Goal: Task Accomplishment & Management: Complete application form

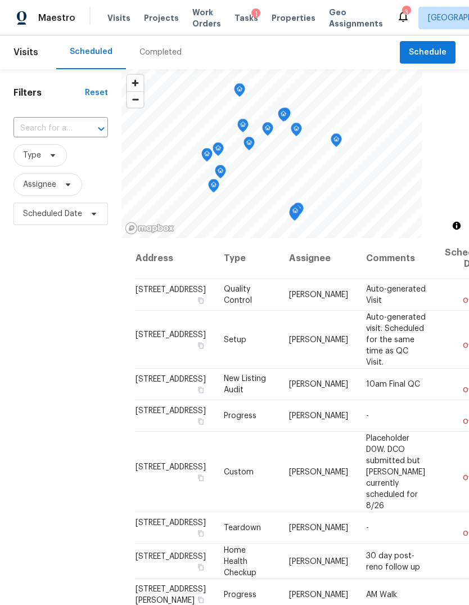
click at [162, 16] on span "Projects" at bounding box center [161, 17] width 35 height 11
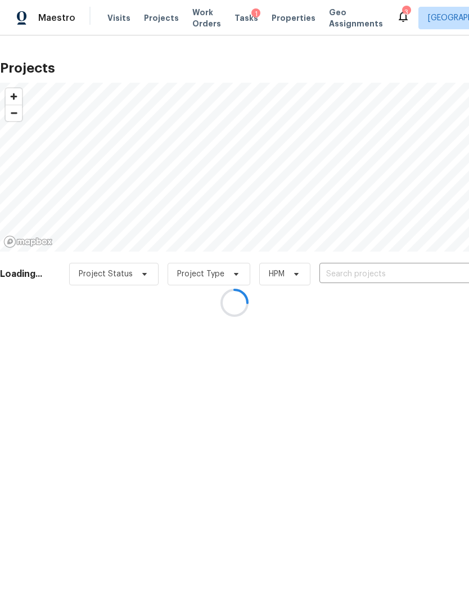
click at [442, 274] on div at bounding box center [234, 302] width 469 height 605
click at [442, 273] on div at bounding box center [234, 302] width 469 height 605
click at [435, 269] on div at bounding box center [234, 302] width 469 height 605
click at [435, 268] on input "text" at bounding box center [383, 273] width 129 height 17
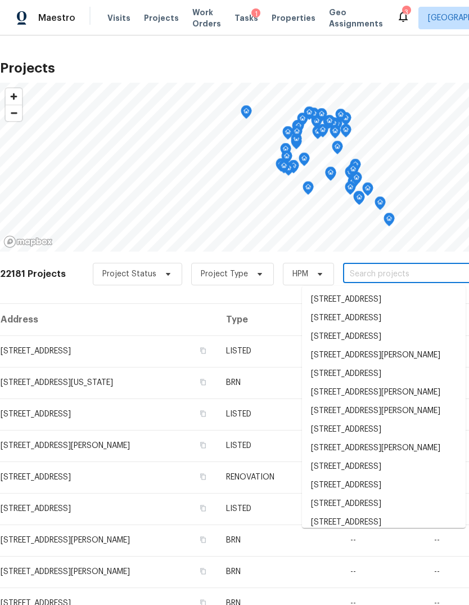
click at [445, 277] on input "text" at bounding box center [407, 273] width 129 height 17
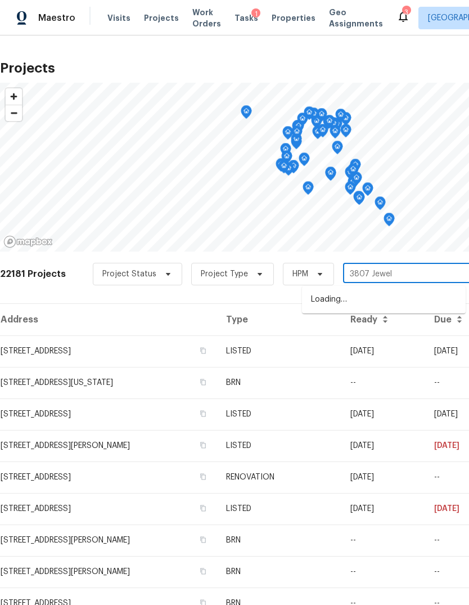
type input "3807 Jewel"
click at [445, 299] on li "[STREET_ADDRESS]" at bounding box center [384, 299] width 164 height 19
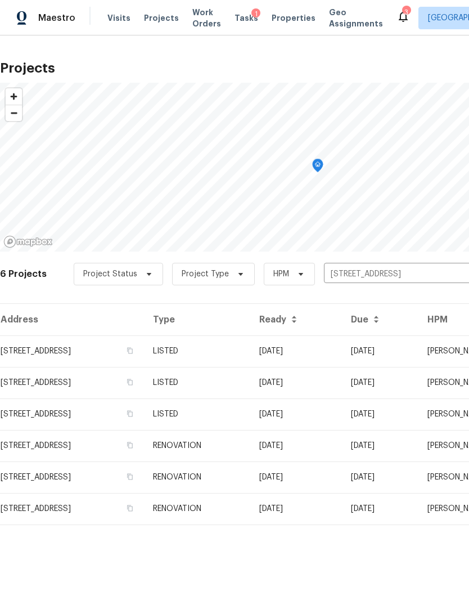
click at [51, 349] on td "[STREET_ADDRESS]" at bounding box center [72, 350] width 144 height 31
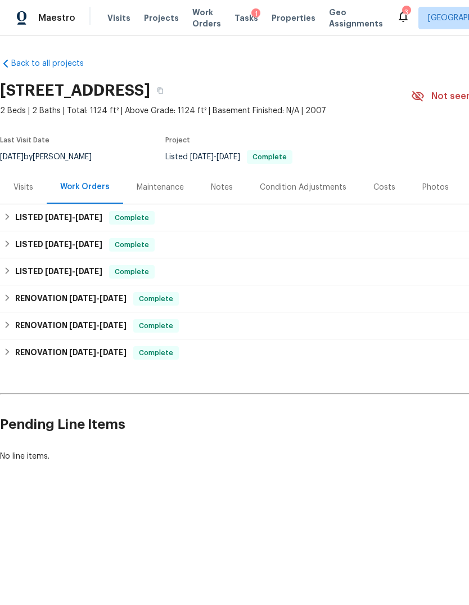
scroll to position [0, 152]
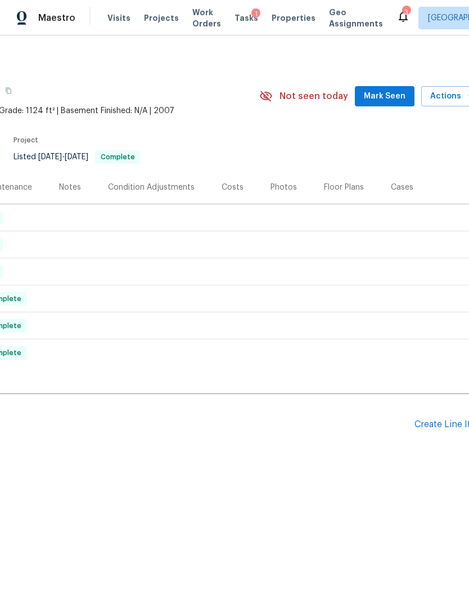
click at [453, 422] on div "Create Line Item" at bounding box center [449, 424] width 69 height 11
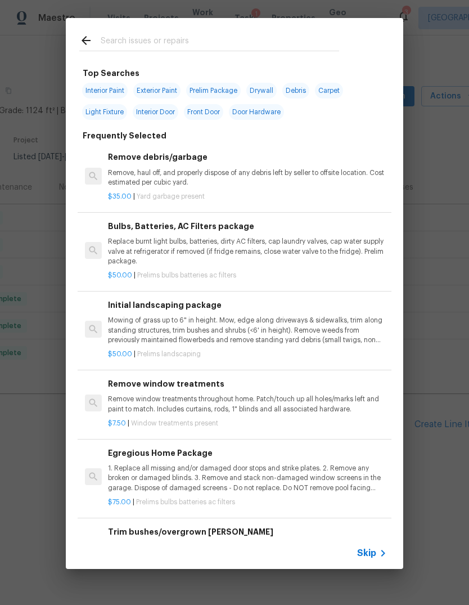
click at [374, 556] on span "Skip" at bounding box center [366, 552] width 19 height 11
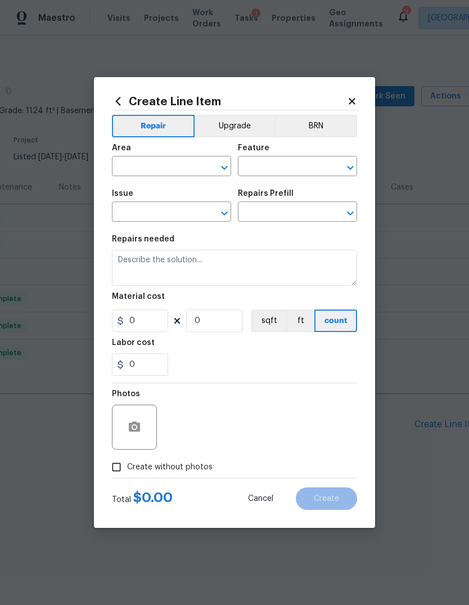
click at [160, 187] on span "Issue ​" at bounding box center [171, 206] width 119 height 46
click at [134, 164] on input "text" at bounding box center [156, 167] width 88 height 17
click at [130, 198] on li "Front" at bounding box center [171, 192] width 119 height 19
type input "Front"
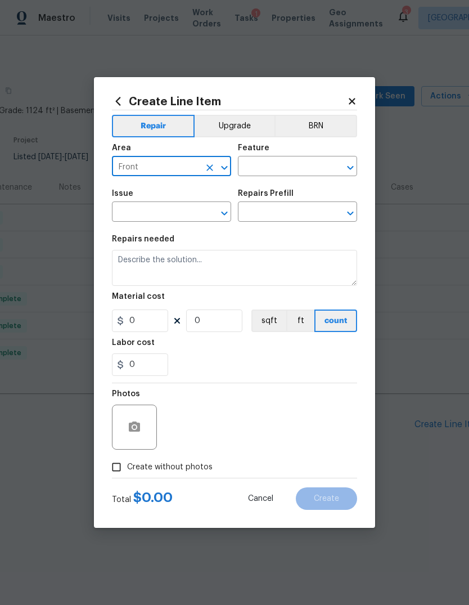
click at [298, 169] on input "text" at bounding box center [282, 167] width 88 height 17
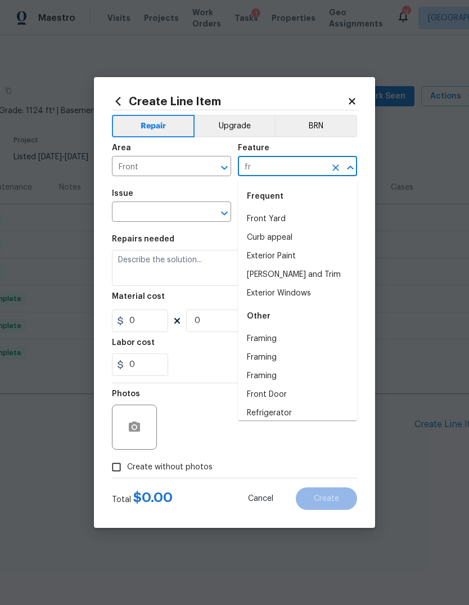
type input "f"
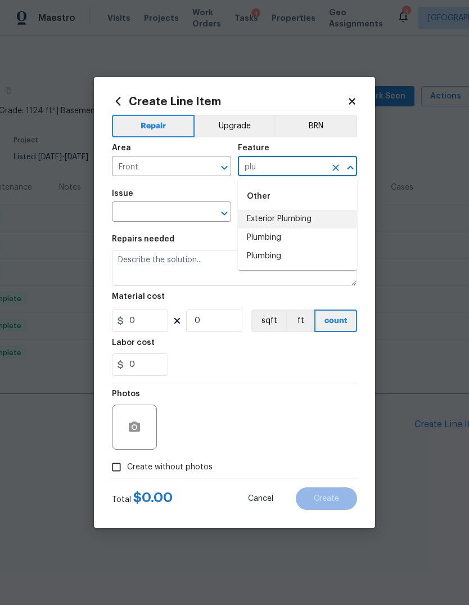
click at [295, 217] on li "Exterior Plumbing" at bounding box center [297, 219] width 119 height 19
type input "Exterior Plumbing"
click at [155, 208] on input "text" at bounding box center [156, 212] width 88 height 17
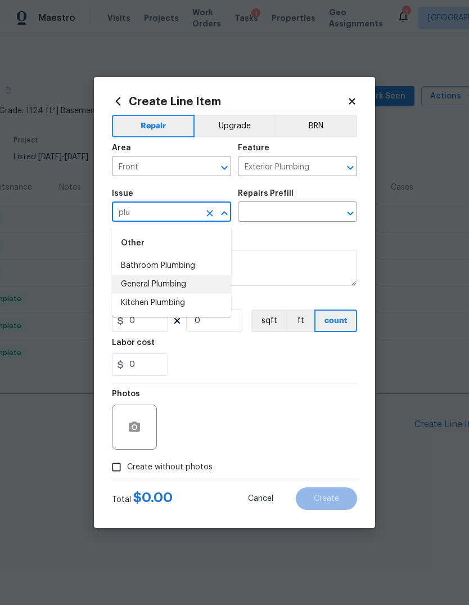
click at [176, 287] on li "General Plumbing" at bounding box center [171, 284] width 119 height 19
type input "General Plumbing"
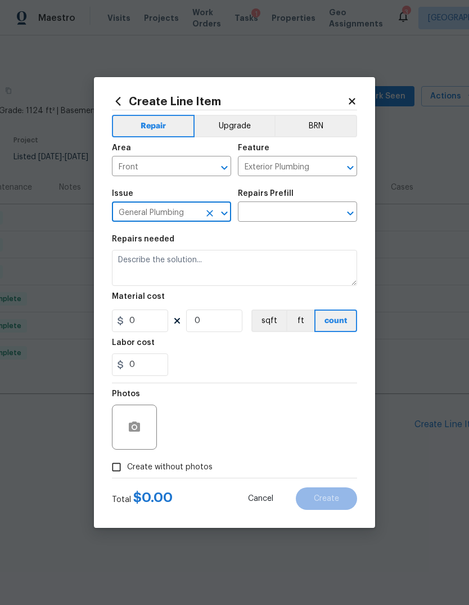
click at [307, 220] on input "text" at bounding box center [282, 212] width 88 height 17
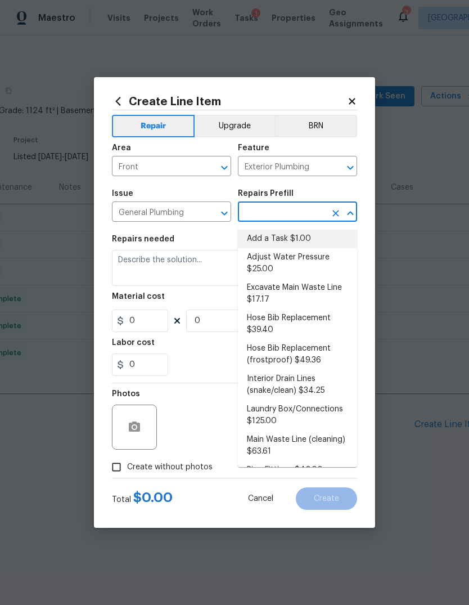
click at [321, 241] on li "Add a Task $1.00" at bounding box center [297, 238] width 119 height 19
type input "Add a Task $1.00"
type input "Plumbing"
type textarea "HPM to detail"
type input "1"
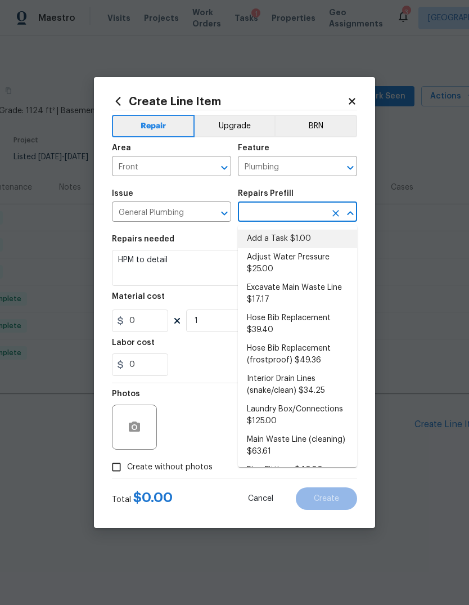
type input "Add a Task $1.00"
type input "1"
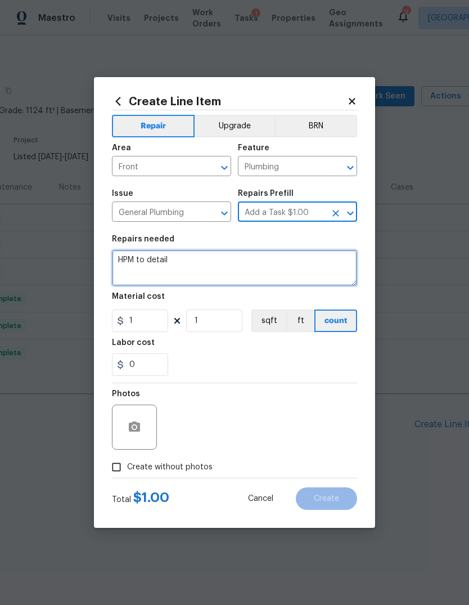
click at [315, 267] on textarea "HPM to detail" at bounding box center [234, 268] width 245 height 36
click at [314, 267] on textarea "HPM to detail" at bounding box center [234, 268] width 245 height 36
click at [318, 268] on textarea "HPM to detail" at bounding box center [234, 268] width 245 height 36
click at [317, 268] on textarea "HPM to detail" at bounding box center [234, 268] width 245 height 36
click at [318, 268] on textarea "HPM to detail" at bounding box center [234, 268] width 245 height 36
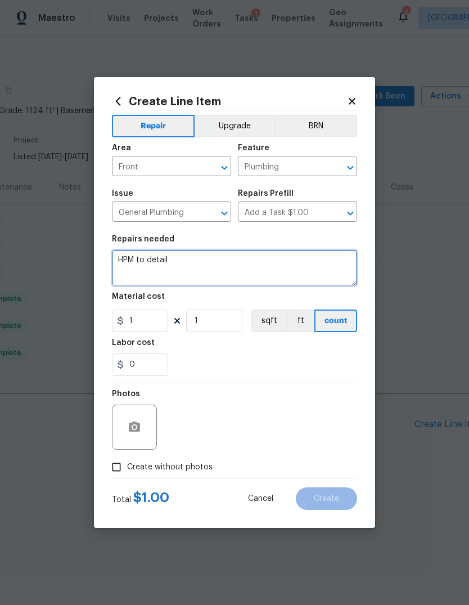
click at [317, 267] on textarea "HPM to detail" at bounding box center [234, 268] width 245 height 36
type textarea "Front right side hose bib has no water. Inspect and repair."
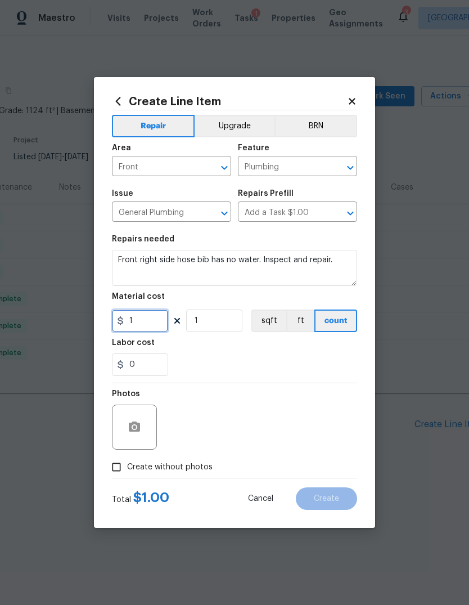
click at [163, 322] on input "1" at bounding box center [140, 320] width 56 height 22
type input "60"
click at [133, 433] on icon "button" at bounding box center [134, 426] width 13 height 13
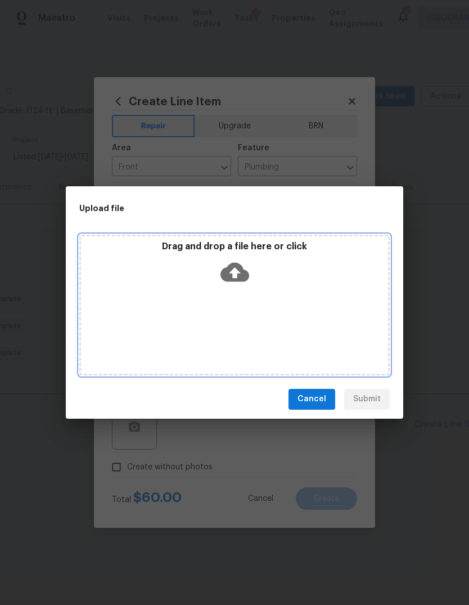
click at [267, 280] on div "Drag and drop a file here or click" at bounding box center [234, 265] width 307 height 48
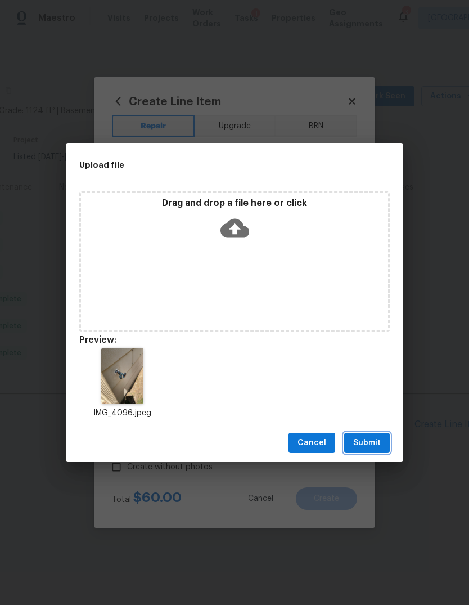
click at [374, 449] on span "Submit" at bounding box center [367, 443] width 28 height 14
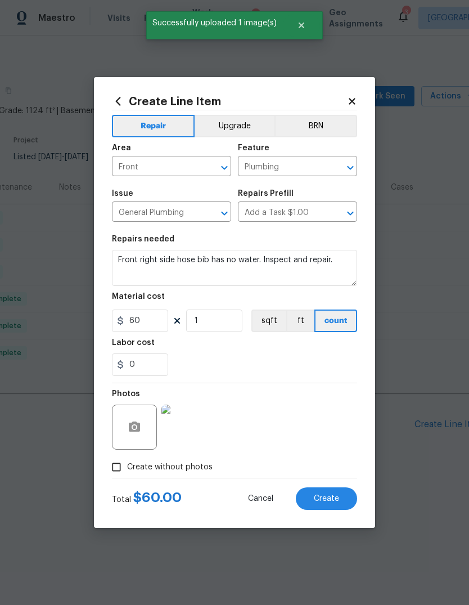
click at [337, 505] on button "Create" at bounding box center [326, 498] width 61 height 22
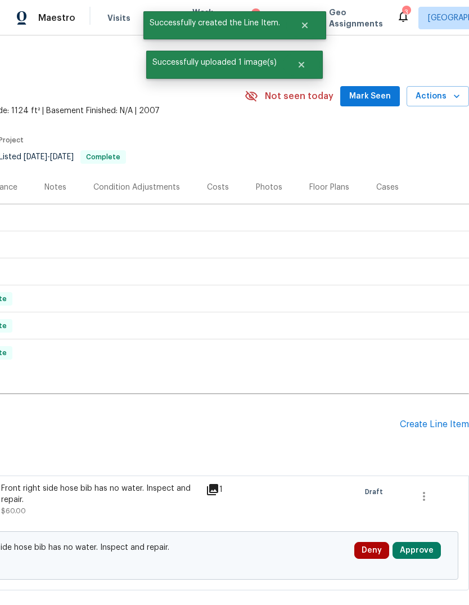
scroll to position [0, 166]
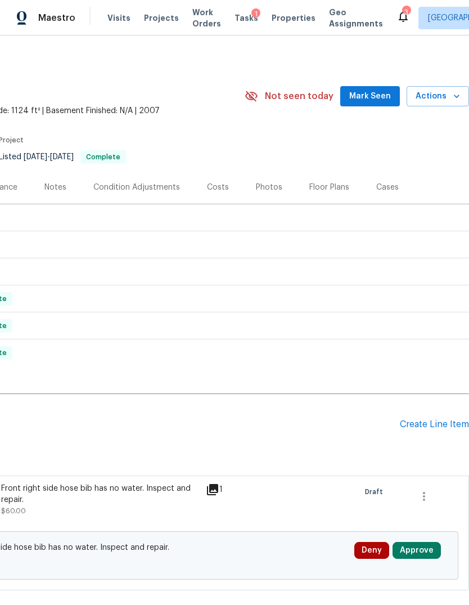
click at [438, 425] on div "Create Line Item" at bounding box center [434, 424] width 69 height 11
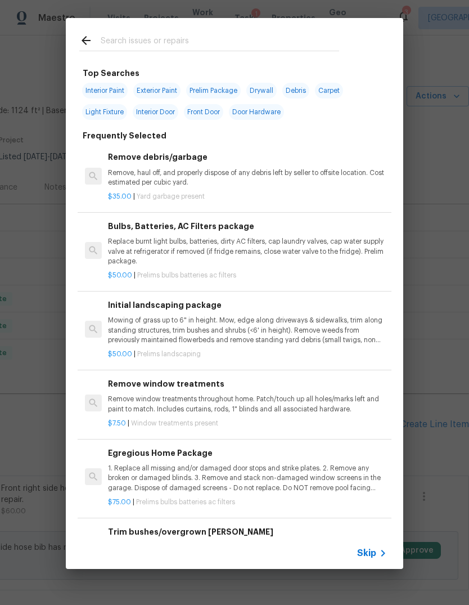
click at [377, 555] on icon at bounding box center [382, 552] width 13 height 13
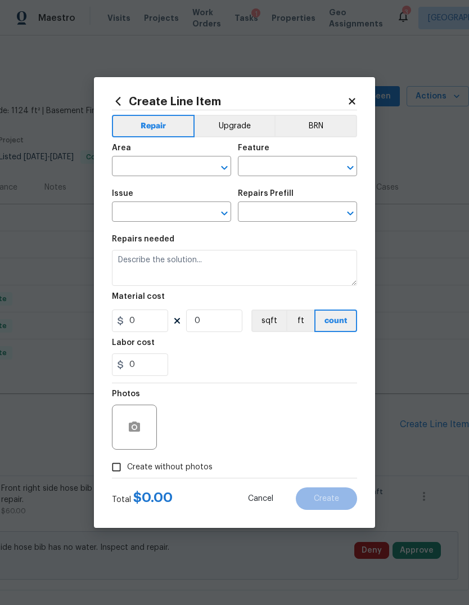
click at [175, 170] on input "text" at bounding box center [156, 167] width 88 height 17
type input "gra"
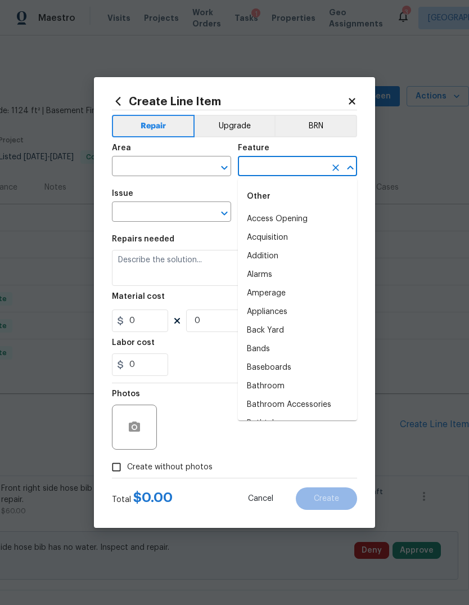
click at [168, 152] on div "Area" at bounding box center [171, 151] width 119 height 15
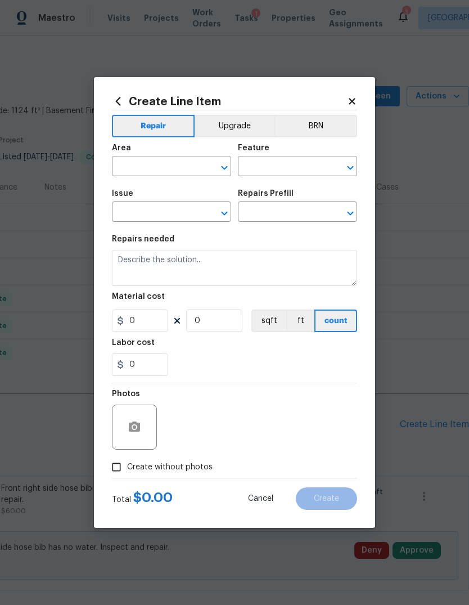
click at [168, 152] on div "Area" at bounding box center [171, 151] width 119 height 15
click at [164, 171] on input "text" at bounding box center [156, 167] width 88 height 17
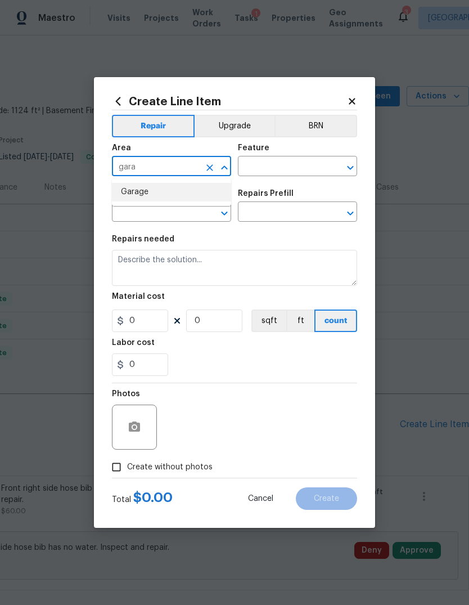
click at [142, 195] on li "Garage" at bounding box center [171, 192] width 119 height 19
type input "Garage"
click at [305, 172] on input "text" at bounding box center [282, 167] width 88 height 17
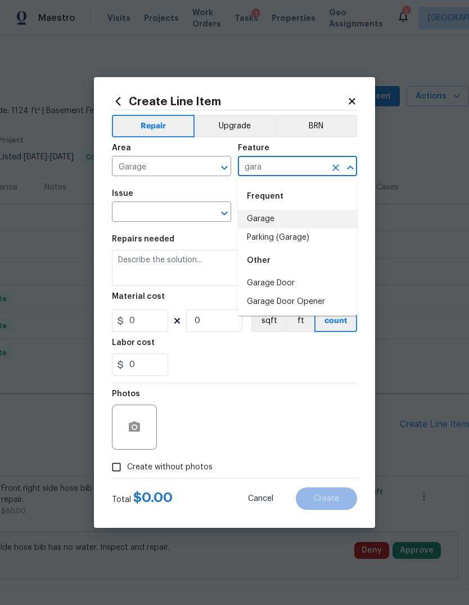
click at [310, 222] on li "Garage" at bounding box center [297, 219] width 119 height 19
click at [293, 222] on li "Garage Door" at bounding box center [297, 219] width 119 height 19
type input "Garage Door"
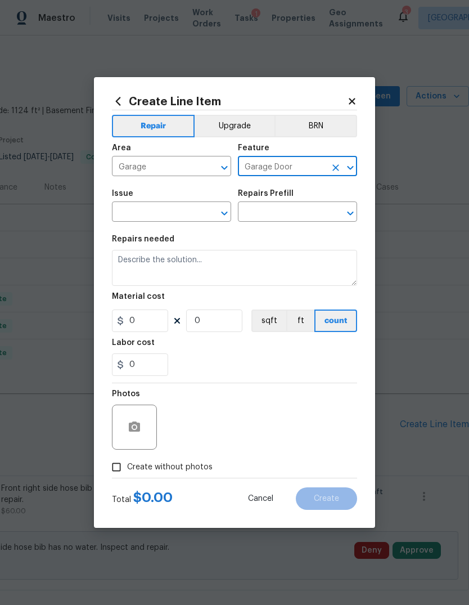
click at [168, 219] on input "text" at bounding box center [156, 212] width 88 height 17
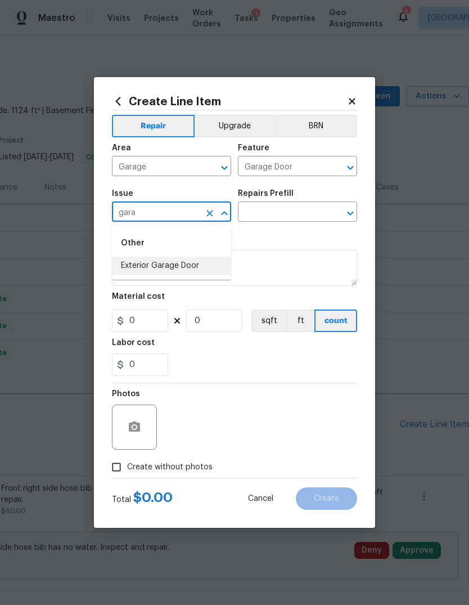
click at [186, 262] on li "Exterior Garage Door" at bounding box center [171, 265] width 119 height 19
type input "Exterior Garage Door"
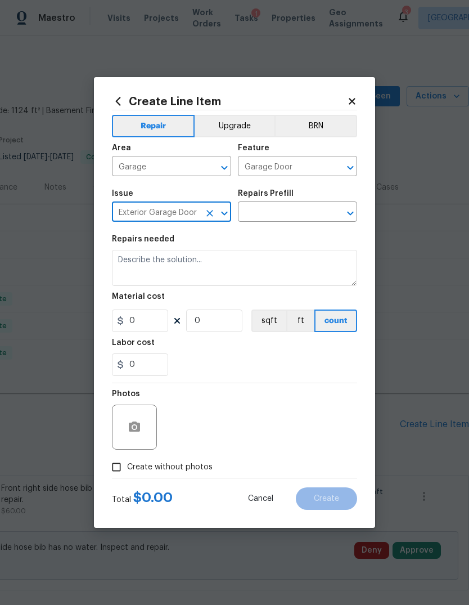
click at [300, 206] on input "text" at bounding box center [282, 212] width 88 height 17
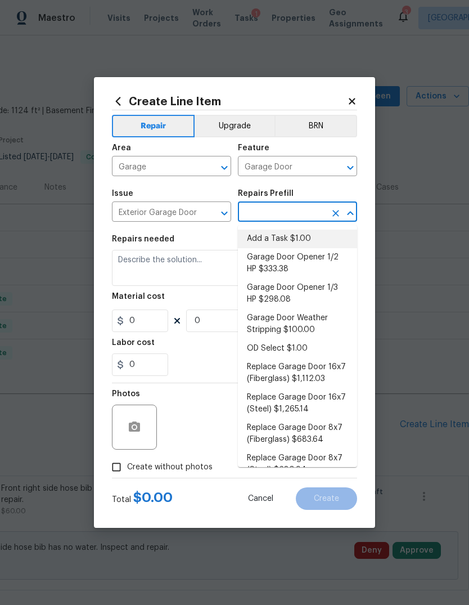
click at [319, 240] on li "Add a Task $1.00" at bounding box center [297, 238] width 119 height 19
type input "Add a Task $1.00"
type input "Interior Door"
type textarea "HPM to detail"
type input "1"
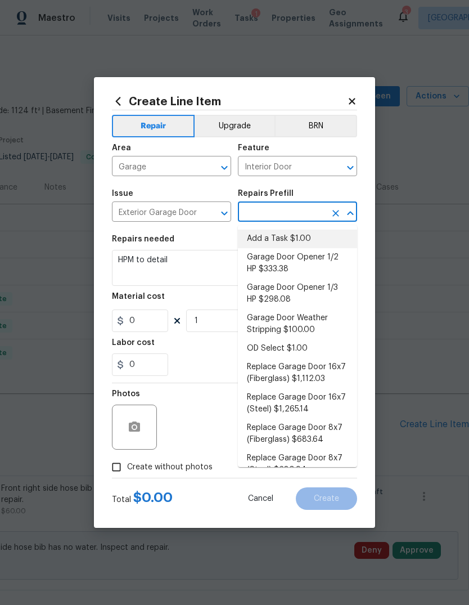
type input "Add a Task $1.00"
type input "1"
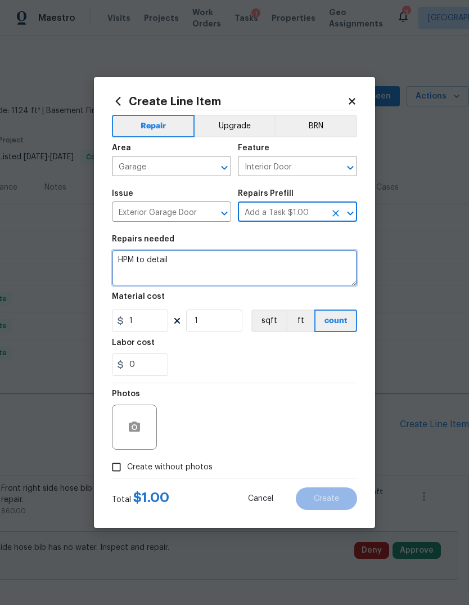
click at [296, 273] on textarea "HPM to detail" at bounding box center [234, 268] width 245 height 36
click at [307, 269] on textarea "HPM to detail" at bounding box center [234, 268] width 245 height 36
click at [306, 269] on textarea "HPM to detail" at bounding box center [234, 268] width 245 height 36
click at [310, 269] on textarea "HPM to detail" at bounding box center [234, 268] width 245 height 36
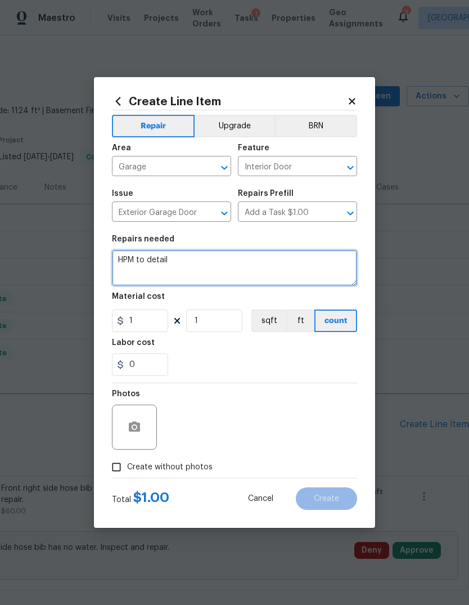
click at [310, 269] on textarea "HPM to detail" at bounding box center [234, 268] width 245 height 36
type textarea "H"
type textarea "Service the garage door - won’t open all the way."
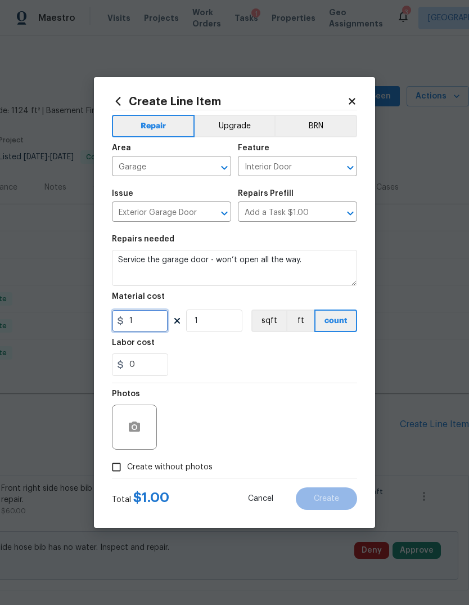
click at [150, 330] on input "1" at bounding box center [140, 320] width 56 height 22
type input "75"
click at [137, 423] on icon "button" at bounding box center [134, 426] width 11 height 10
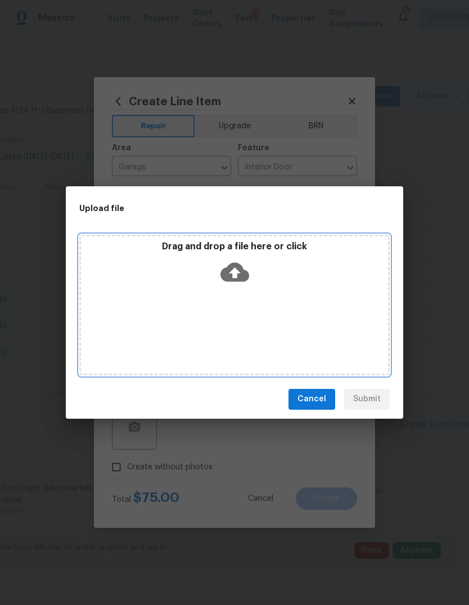
click at [323, 298] on div "Drag and drop a file here or click" at bounding box center [234, 305] width 310 height 141
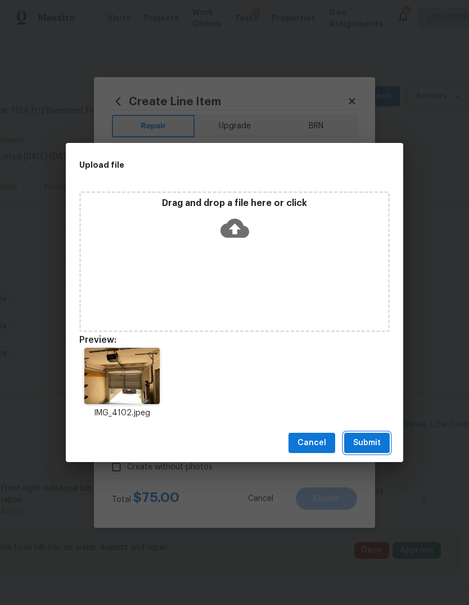
click at [380, 445] on span "Submit" at bounding box center [367, 443] width 28 height 14
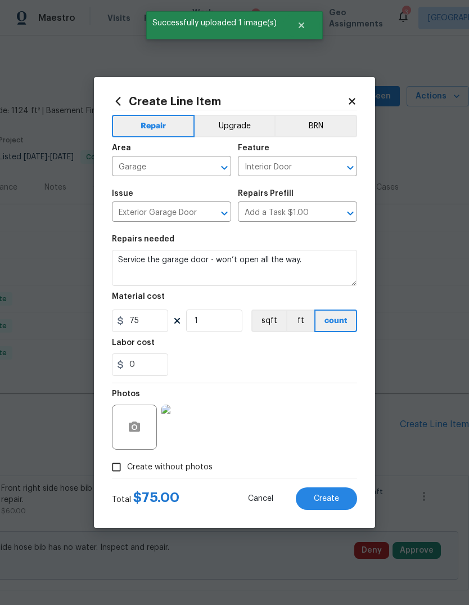
click at [329, 494] on button "Create" at bounding box center [326, 498] width 61 height 22
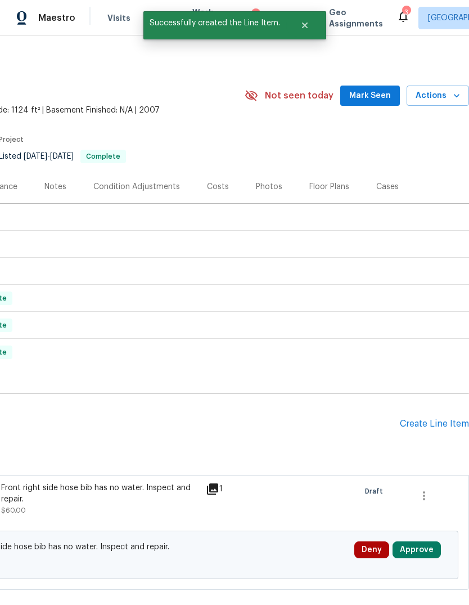
scroll to position [1, 166]
click at [445, 427] on div "Create Line Item" at bounding box center [434, 423] width 69 height 11
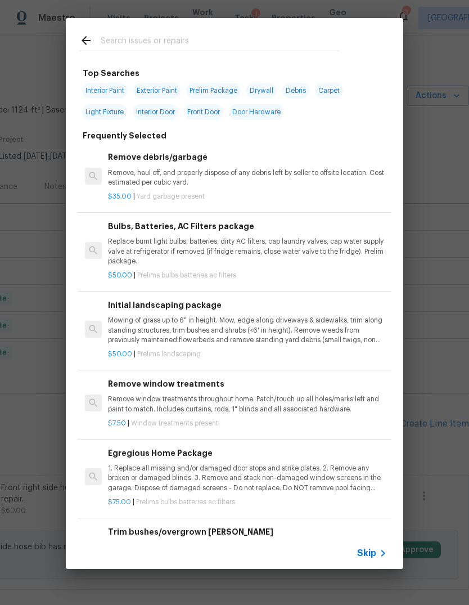
click at [379, 547] on icon at bounding box center [382, 552] width 13 height 13
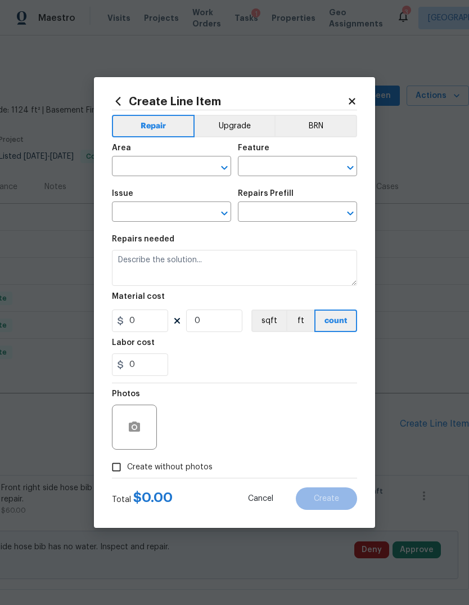
click at [178, 165] on input "text" at bounding box center [156, 167] width 88 height 17
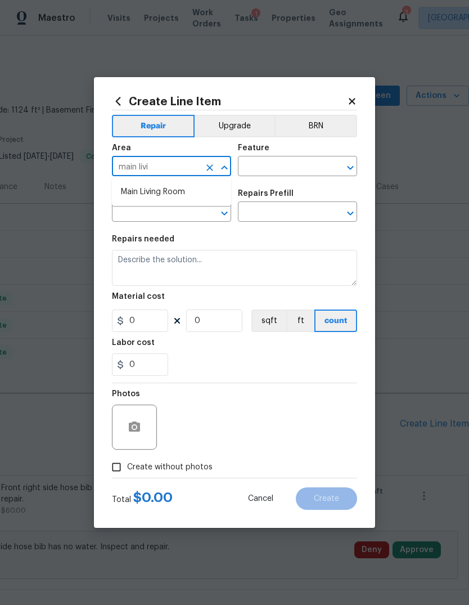
click at [149, 200] on li "Main Living Room" at bounding box center [171, 192] width 119 height 19
type input "Main Living Room"
click at [302, 170] on input "text" at bounding box center [282, 167] width 88 height 17
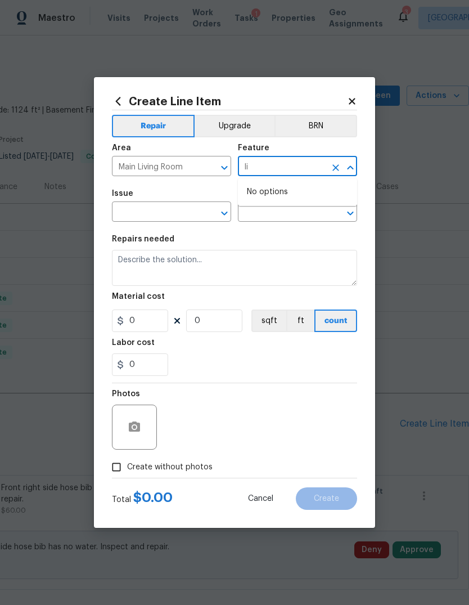
type input "l"
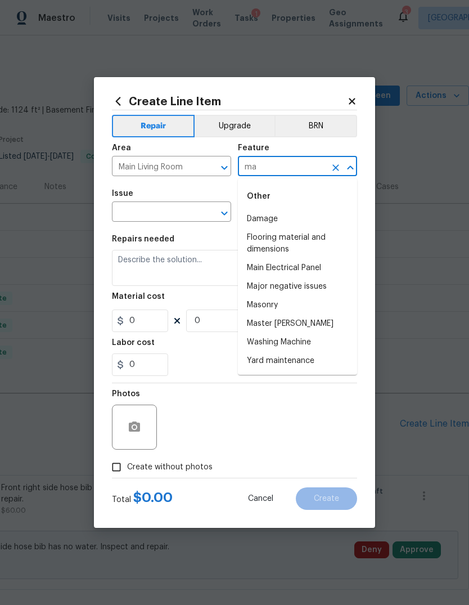
type input "m"
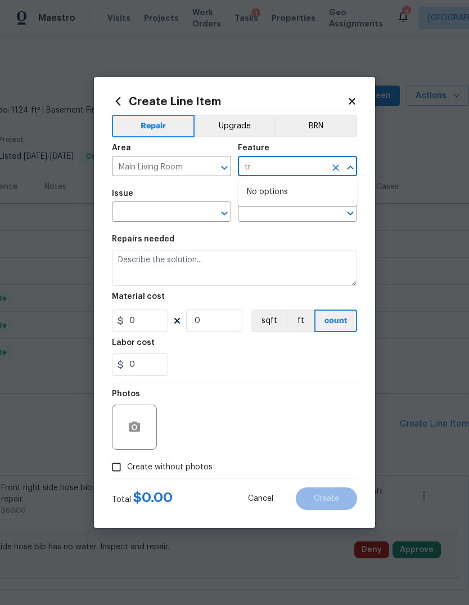
type input "t"
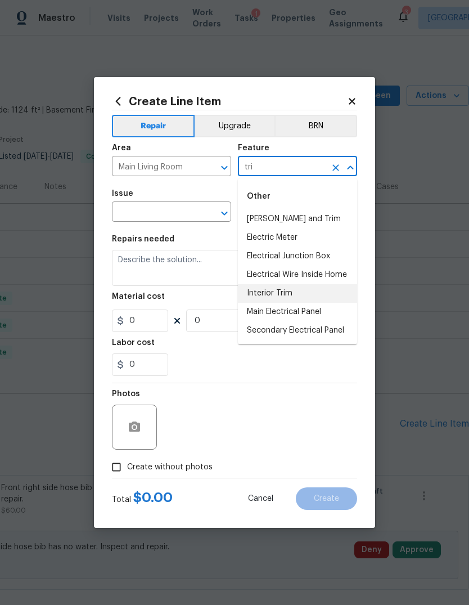
click at [304, 292] on li "Interior Trim" at bounding box center [297, 293] width 119 height 19
type input "Interior Trim"
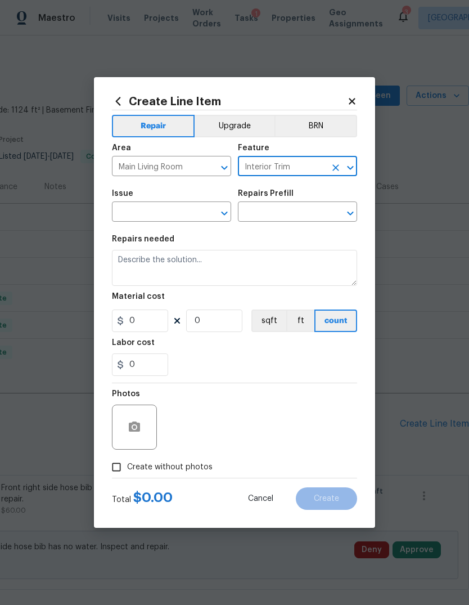
click at [170, 220] on input "text" at bounding box center [156, 212] width 88 height 17
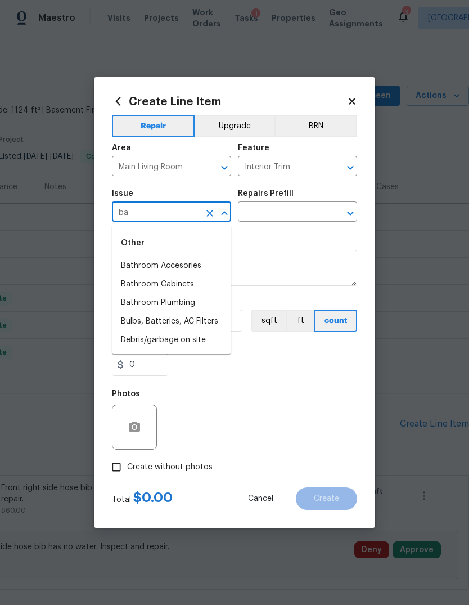
type input "b"
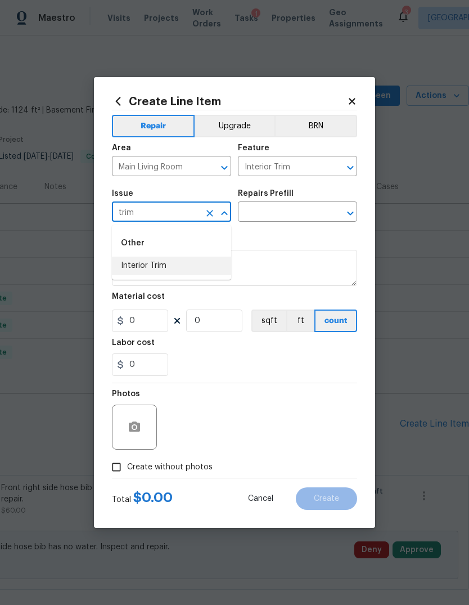
click at [183, 263] on li "Interior Trim" at bounding box center [171, 265] width 119 height 19
type input "Interior Trim"
click at [298, 216] on input "text" at bounding box center [282, 212] width 88 height 17
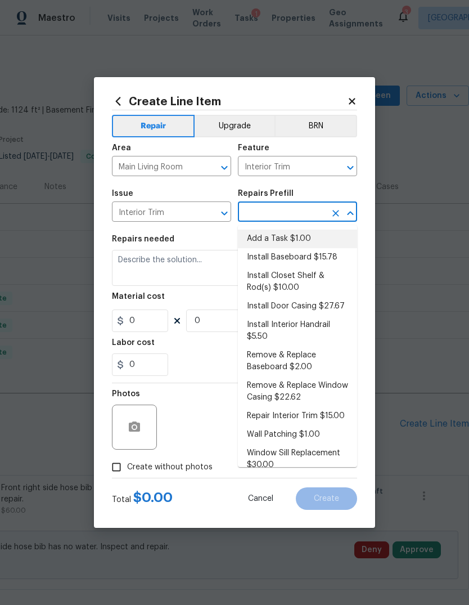
click at [316, 236] on li "Add a Task $1.00" at bounding box center [297, 238] width 119 height 19
type input "Add a Task $1.00"
type textarea "HPM to detail"
type input "1"
type input "Add a Task $1.00"
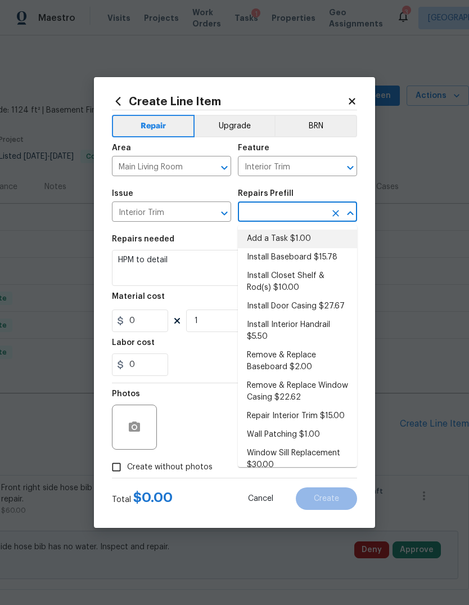
type input "1"
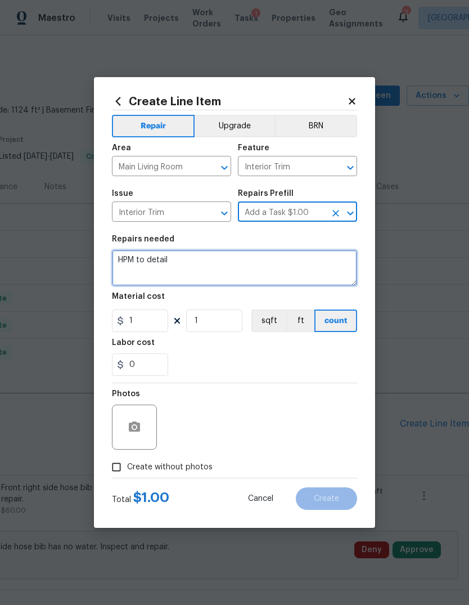
click at [321, 271] on textarea "HPM to detail" at bounding box center [234, 268] width 245 height 36
click at [320, 271] on textarea "HPM to detail" at bounding box center [234, 268] width 245 height 36
click at [331, 269] on textarea "HPM to detail" at bounding box center [234, 268] width 245 height 36
click at [330, 269] on textarea "HPM to detail" at bounding box center [234, 268] width 245 height 36
click at [323, 276] on textarea "HPM to detail" at bounding box center [234, 268] width 245 height 36
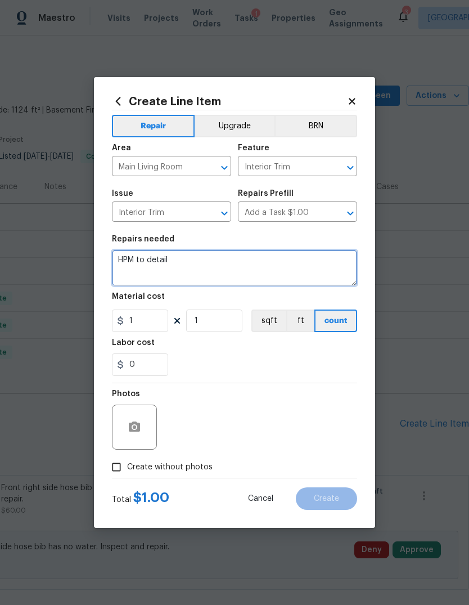
click at [323, 275] on textarea "HPM to detail" at bounding box center [234, 268] width 245 height 36
type textarea "H"
type textarea "A"
type textarea "Main Living Room - paint the living room baseboard."
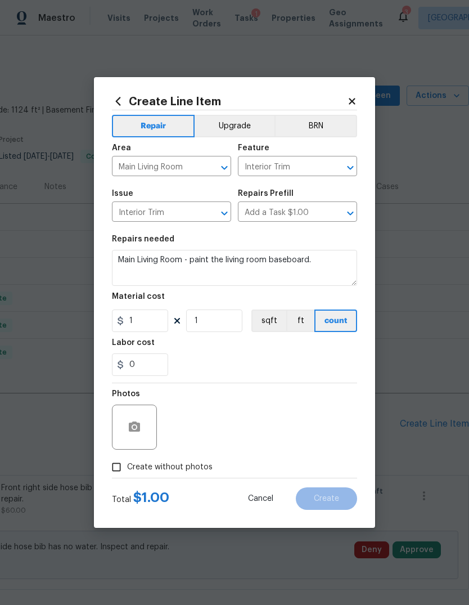
click at [160, 340] on div "Labor cost" at bounding box center [234, 346] width 245 height 15
click at [152, 319] on input "1" at bounding box center [140, 320] width 56 height 22
click at [132, 428] on icon "button" at bounding box center [134, 426] width 11 height 10
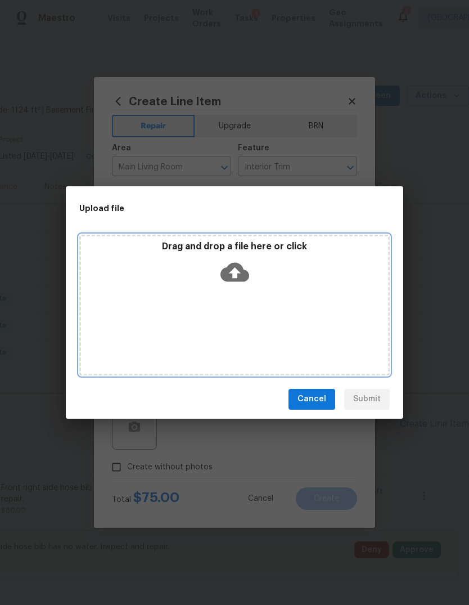
click at [271, 276] on div "Drag and drop a file here or click" at bounding box center [234, 265] width 307 height 48
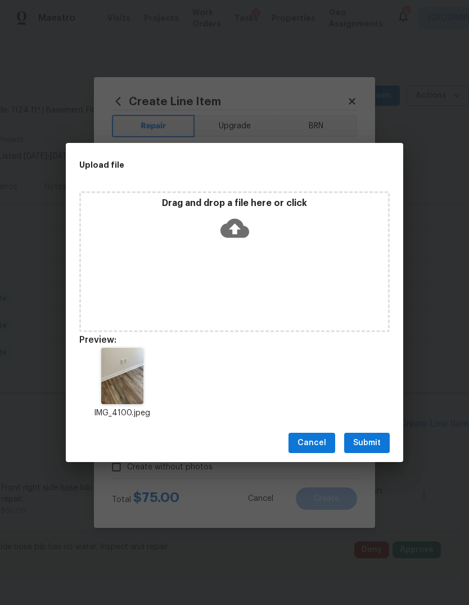
click at [381, 444] on button "Submit" at bounding box center [367, 443] width 46 height 21
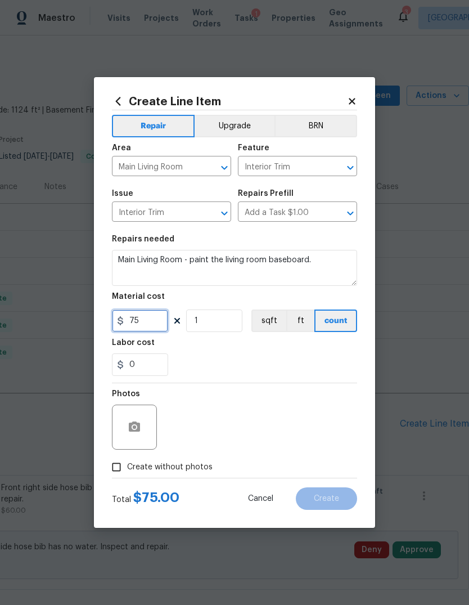
click at [146, 327] on input "75" at bounding box center [140, 320] width 56 height 22
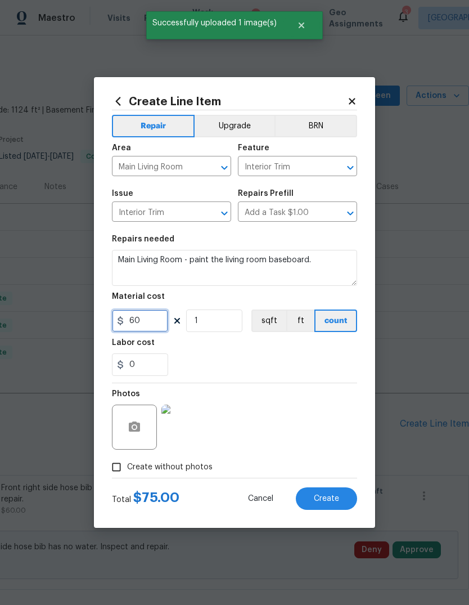
type input "60"
click at [323, 493] on button "Create" at bounding box center [326, 498] width 61 height 22
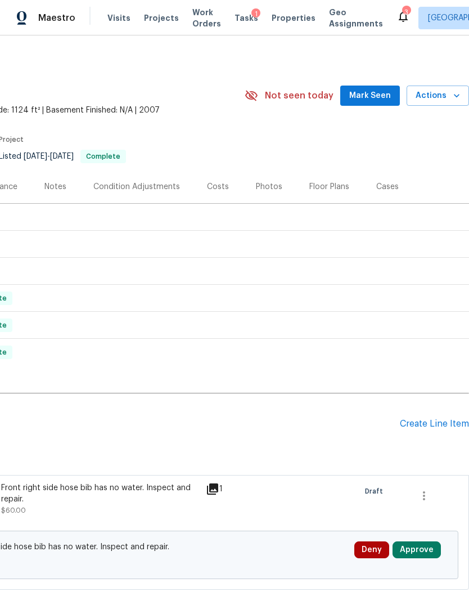
click at [453, 429] on div "Create Line Item" at bounding box center [434, 423] width 69 height 11
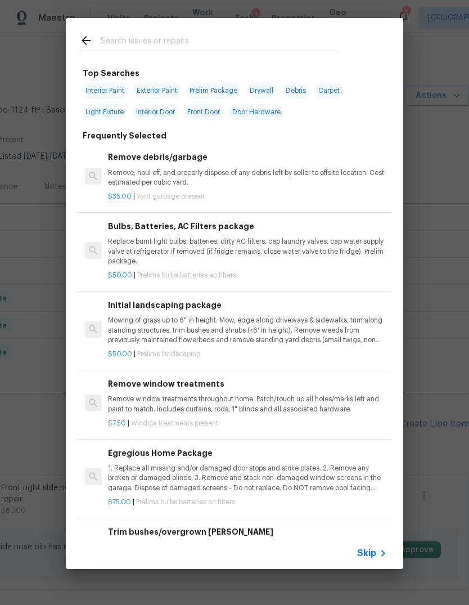
click at [348, 24] on div at bounding box center [209, 40] width 287 height 44
click at [309, 43] on input "text" at bounding box center [220, 42] width 238 height 17
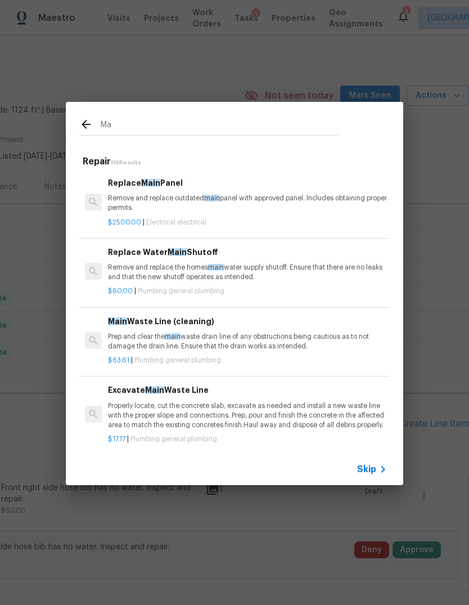
type input "M"
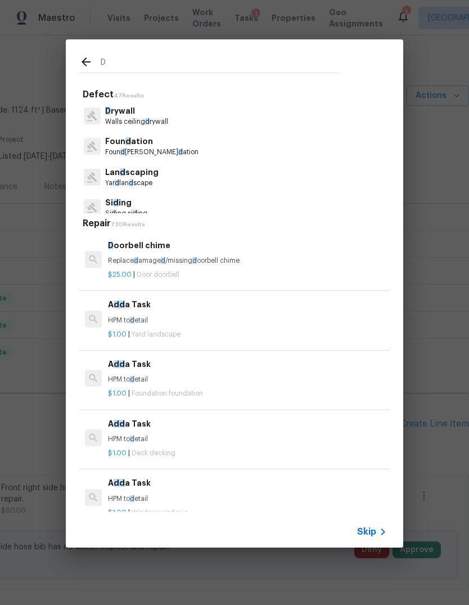
type input "D"
click at [372, 551] on div "D Defect 47 Results D rywall Walls ceiling d rywall Foun d ation Foun d ation f…" at bounding box center [234, 293] width 469 height 587
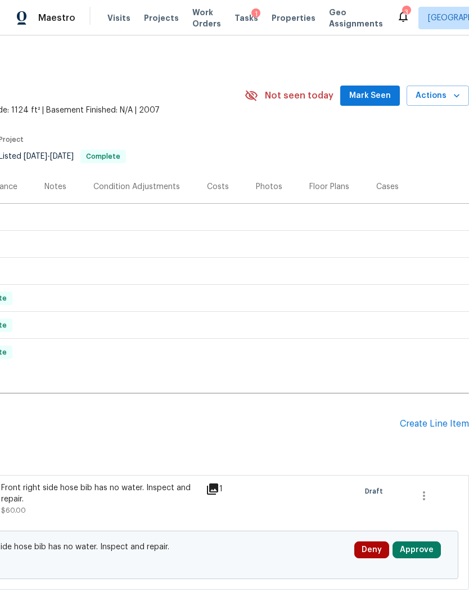
click at [443, 419] on div "Create Line Item" at bounding box center [434, 423] width 69 height 11
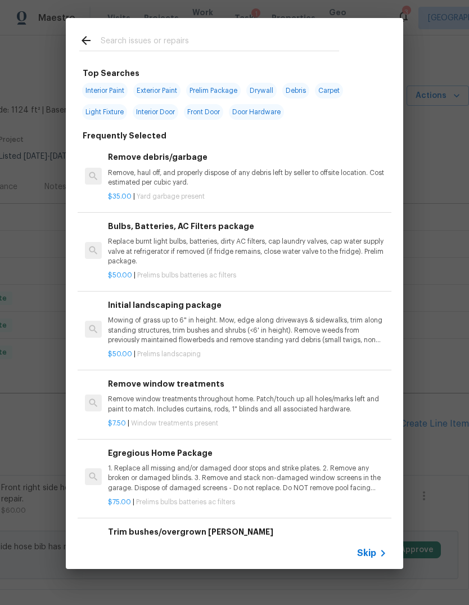
click at [377, 547] on icon at bounding box center [382, 552] width 13 height 13
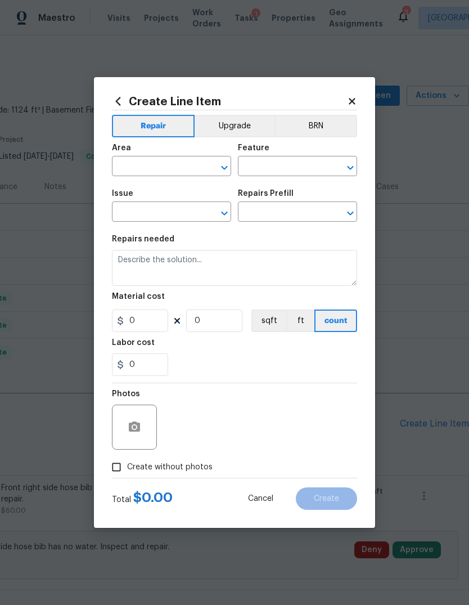
click at [141, 169] on input "text" at bounding box center [156, 167] width 88 height 17
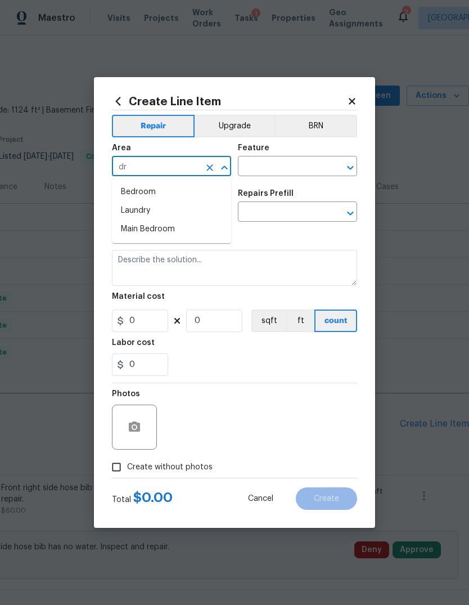
type input "d"
click at [171, 204] on li "Interior Overall" at bounding box center [171, 210] width 119 height 19
type input "Interior Overall"
click at [272, 170] on input "text" at bounding box center [282, 167] width 88 height 17
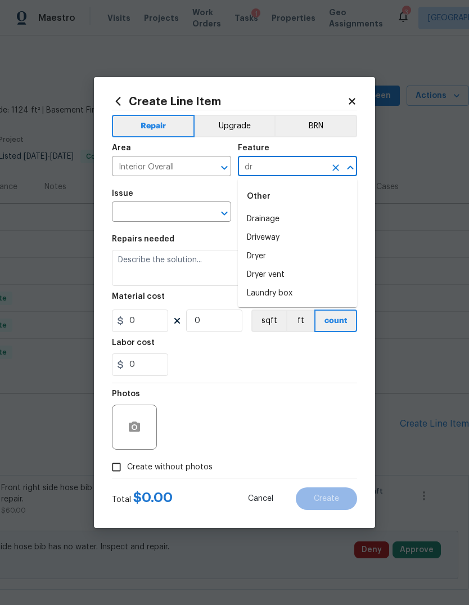
type input "d"
click at [299, 217] on li "Walls and Ceiling" at bounding box center [297, 219] width 119 height 19
type input "Walls and Ceiling"
click at [152, 211] on input "text" at bounding box center [156, 212] width 88 height 17
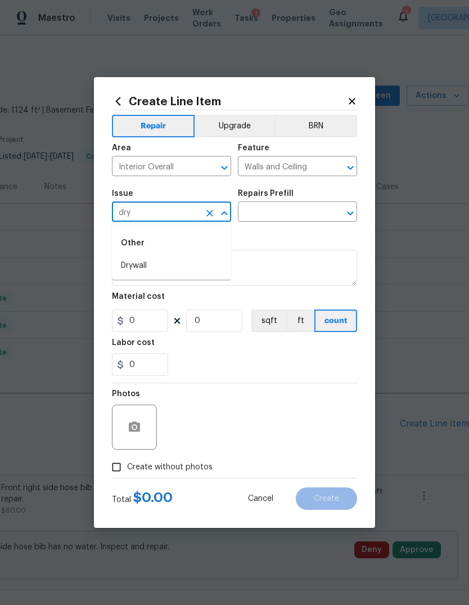
click at [165, 259] on li "Drywall" at bounding box center [171, 265] width 119 height 19
type input "Drywall"
click at [289, 213] on input "text" at bounding box center [282, 212] width 88 height 17
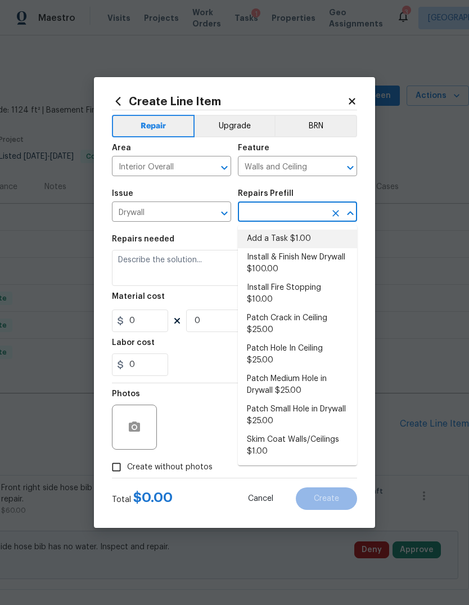
click at [314, 238] on li "Add a Task $1.00" at bounding box center [297, 238] width 119 height 19
type input "Add a Task $1.00"
type textarea "HPM to detail"
type input "1"
type input "Add a Task $1.00"
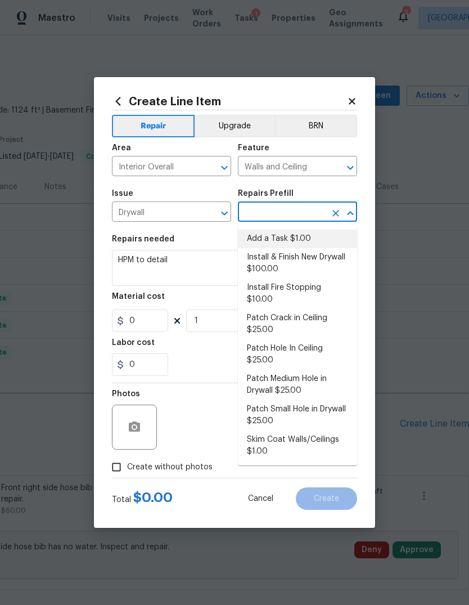
type input "1"
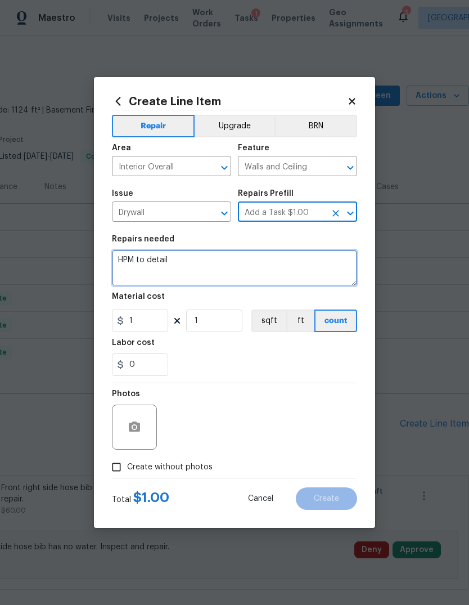
click at [304, 272] on textarea "HPM to detail" at bounding box center [234, 268] width 245 height 36
click at [307, 271] on textarea "HPM to detail" at bounding box center [234, 268] width 245 height 36
click at [318, 265] on textarea "HPM to detail" at bounding box center [234, 268] width 245 height 36
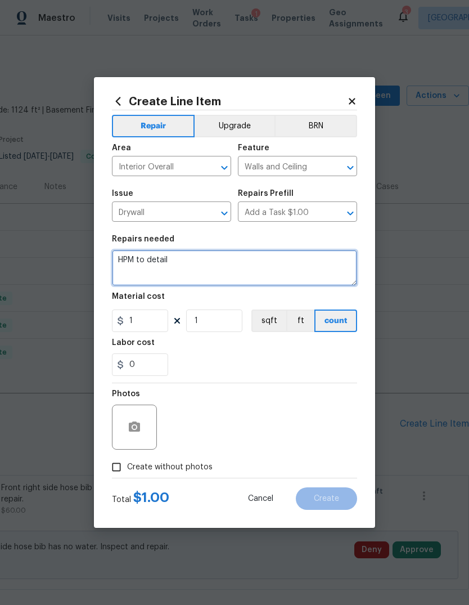
click at [317, 265] on textarea "HPM to detail" at bounding box center [234, 268] width 245 height 36
type textarea "H"
type textarea "Repair the drywall behind the toilet in the main bathroom. Texture as close as …"
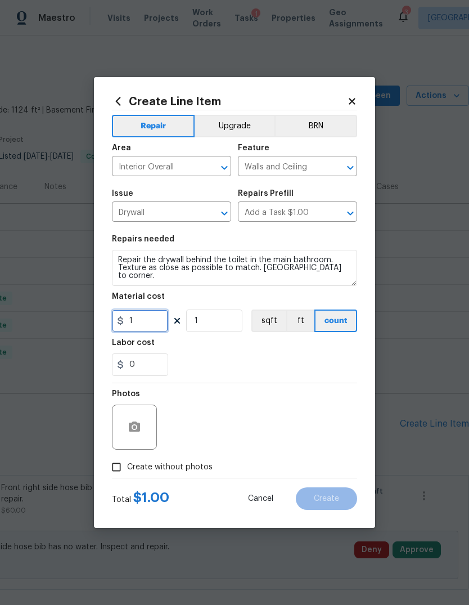
click at [142, 327] on input "1" at bounding box center [140, 320] width 56 height 22
type input "125"
click at [141, 439] on button "button" at bounding box center [134, 426] width 27 height 27
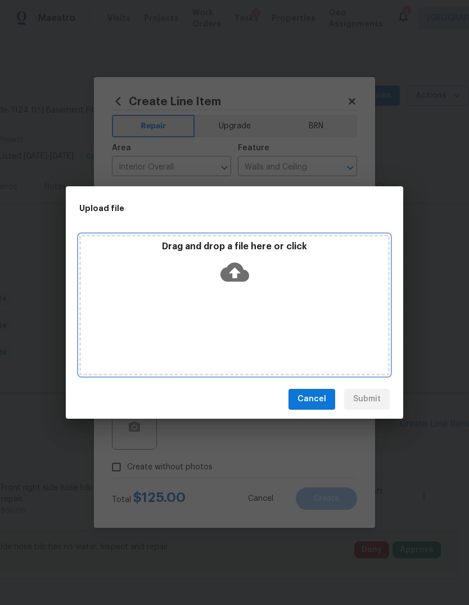
click at [344, 299] on div "Drag and drop a file here or click" at bounding box center [234, 305] width 310 height 141
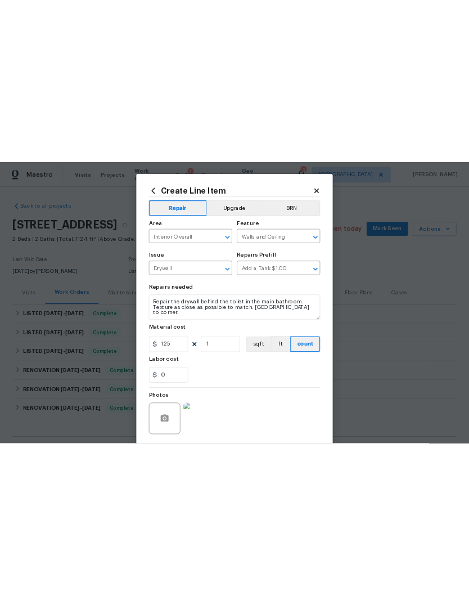
scroll to position [1, 0]
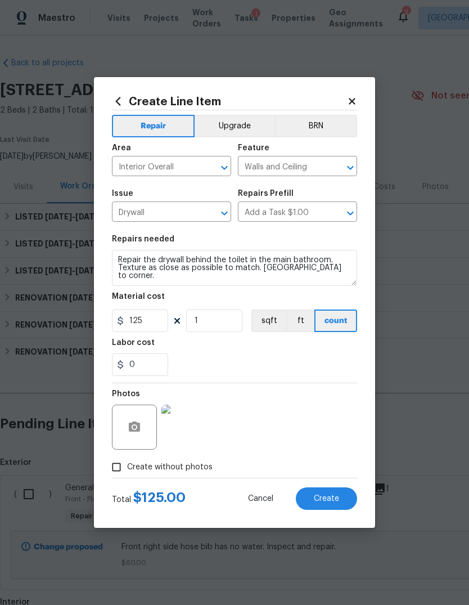
click at [326, 502] on span "Create" at bounding box center [326, 498] width 25 height 8
type input "0"
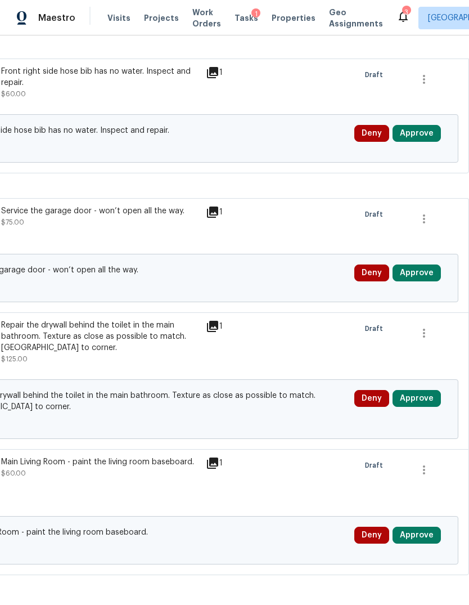
scroll to position [417, 166]
click at [418, 139] on button "Approve" at bounding box center [417, 133] width 48 height 17
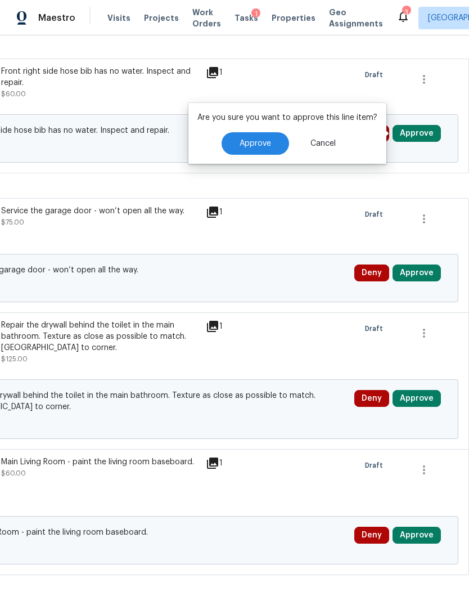
click at [261, 129] on div "Are you sure you want to approve this line item? Approve Cancel" at bounding box center [287, 133] width 198 height 61
click at [257, 143] on span "Approve" at bounding box center [255, 143] width 31 height 8
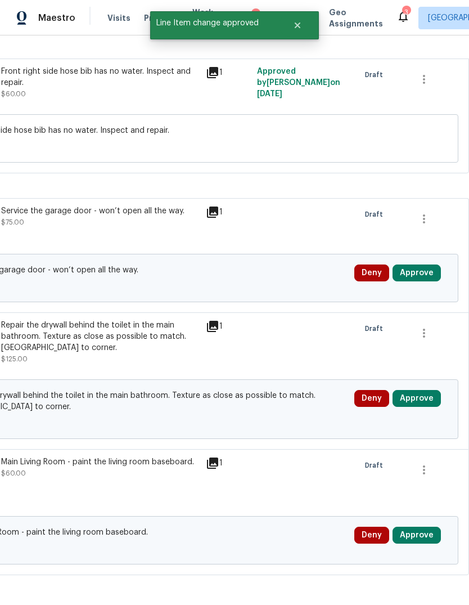
click at [432, 269] on button "Approve" at bounding box center [417, 272] width 48 height 17
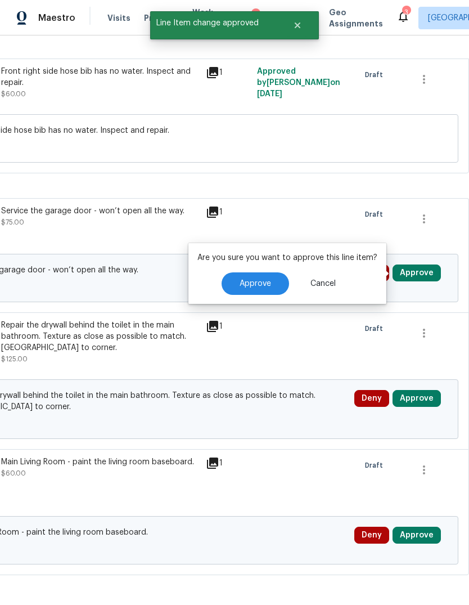
click at [270, 288] on button "Approve" at bounding box center [255, 283] width 67 height 22
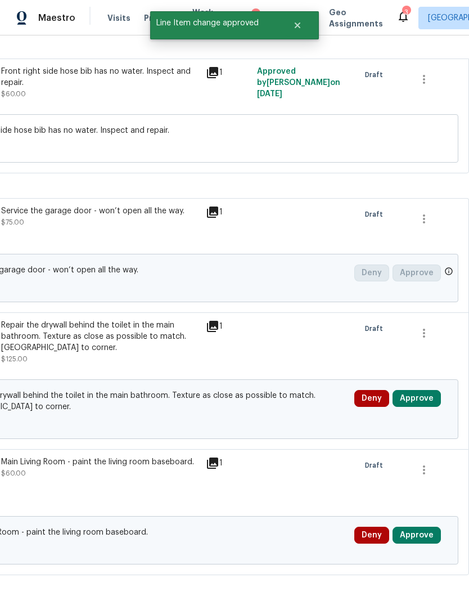
click at [437, 399] on button "Approve" at bounding box center [417, 398] width 48 height 17
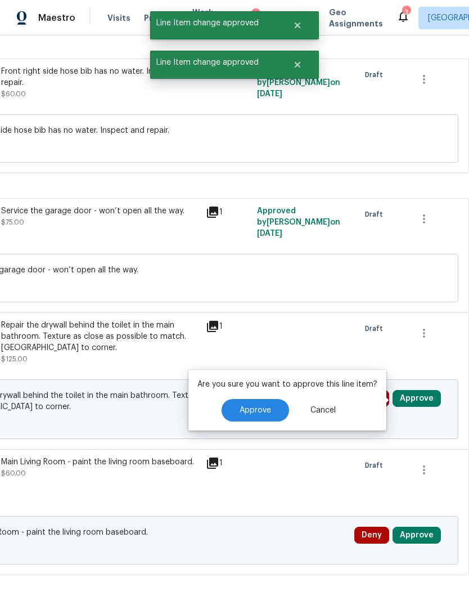
click at [267, 411] on span "Approve" at bounding box center [255, 410] width 31 height 8
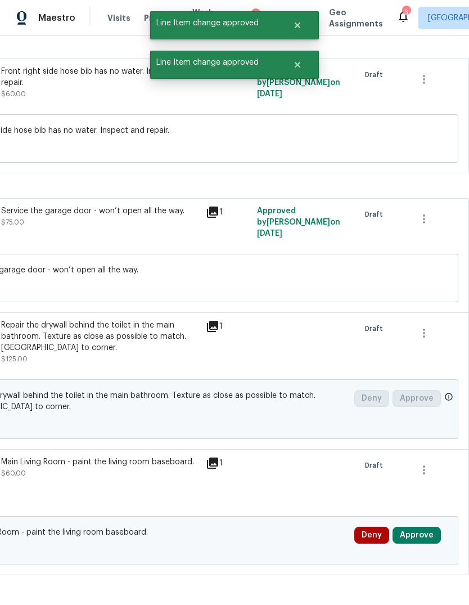
click at [431, 537] on button "Approve" at bounding box center [417, 534] width 48 height 17
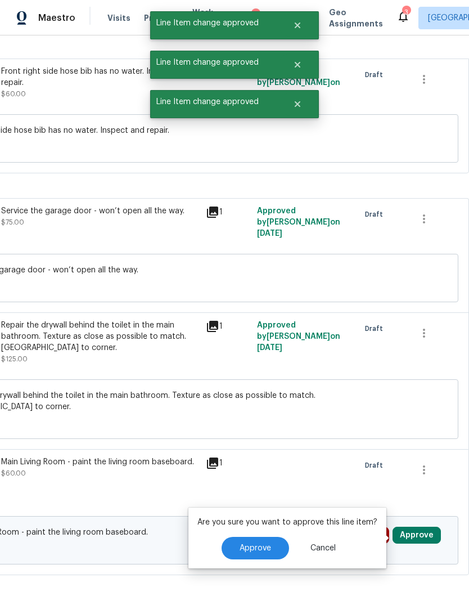
click at [251, 550] on span "Approve" at bounding box center [255, 548] width 31 height 8
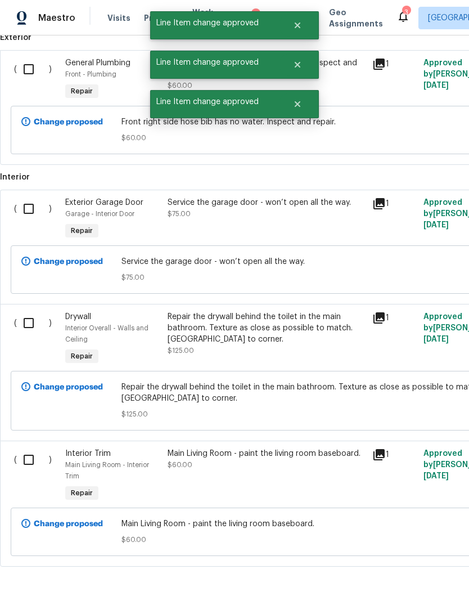
scroll to position [424, 0]
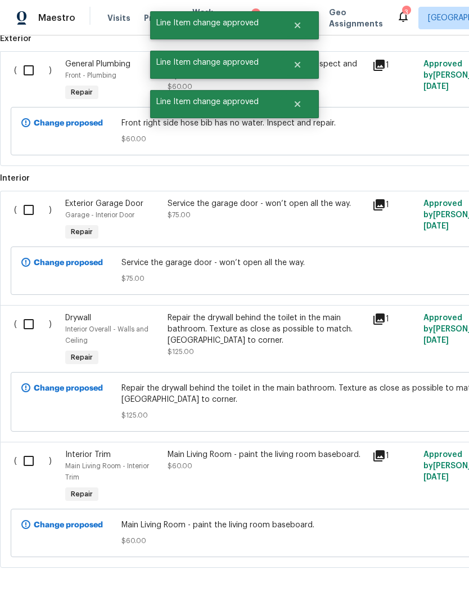
click at [27, 461] on input "checkbox" at bounding box center [33, 461] width 32 height 24
checkbox input "true"
click at [35, 343] on div "( )" at bounding box center [36, 340] width 51 height 63
click at [33, 214] on input "checkbox" at bounding box center [33, 210] width 32 height 24
checkbox input "true"
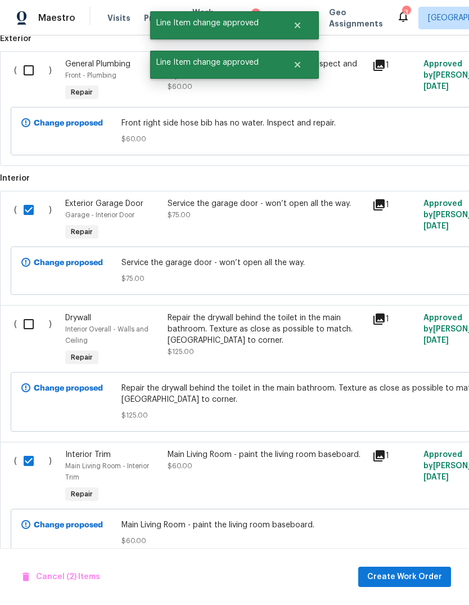
click at [26, 336] on input "checkbox" at bounding box center [33, 324] width 32 height 24
checkbox input "true"
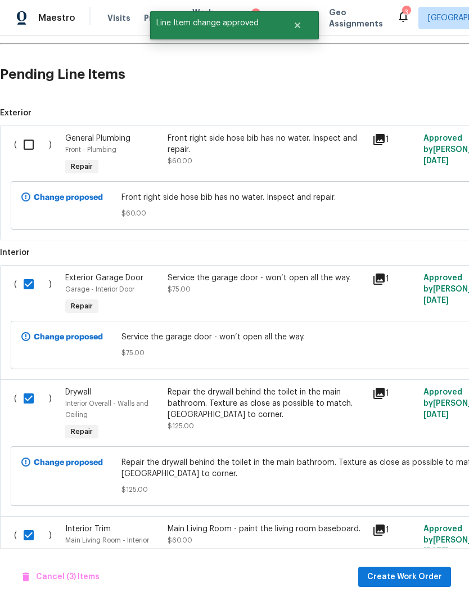
scroll to position [349, 0]
click at [34, 152] on input "checkbox" at bounding box center [33, 145] width 32 height 24
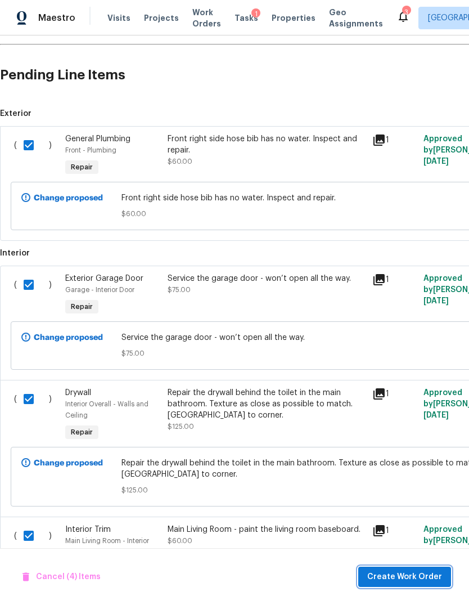
click at [449, 571] on button "Create Work Order" at bounding box center [404, 576] width 93 height 21
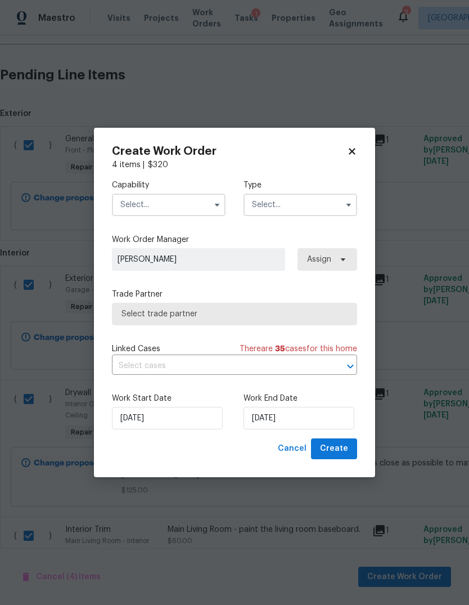
click at [176, 211] on input "text" at bounding box center [169, 204] width 114 height 22
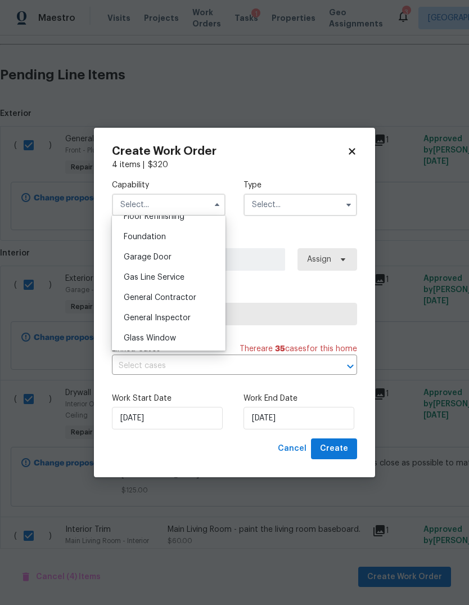
scroll to position [470, 0]
click at [352, 163] on div "4 items | $ 320" at bounding box center [234, 164] width 245 height 11
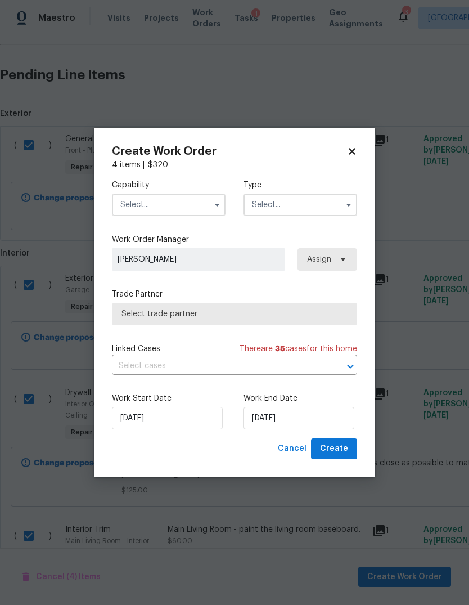
click at [355, 149] on icon at bounding box center [352, 151] width 10 height 10
checkbox input "false"
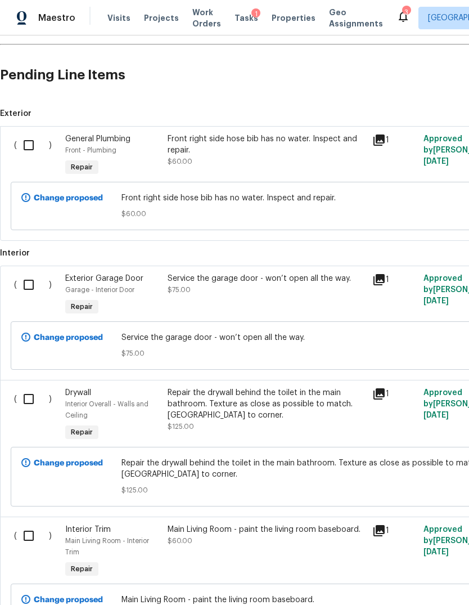
click at [453, 584] on div "Change proposed Main Living Room - paint the living room baseboard. $60.00" at bounding box center [317, 607] width 607 height 55
